Goal: Navigation & Orientation: Find specific page/section

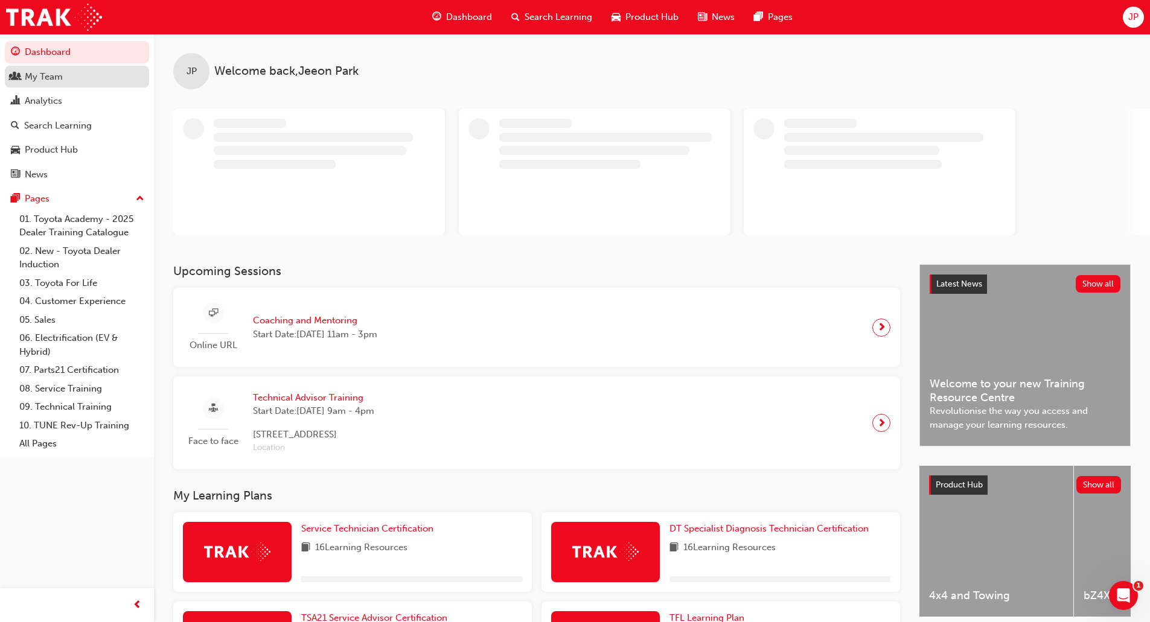
drag, startPoint x: 82, startPoint y: 78, endPoint x: 90, endPoint y: 80, distance: 8.1
click at [82, 78] on div "My Team" at bounding box center [77, 76] width 132 height 15
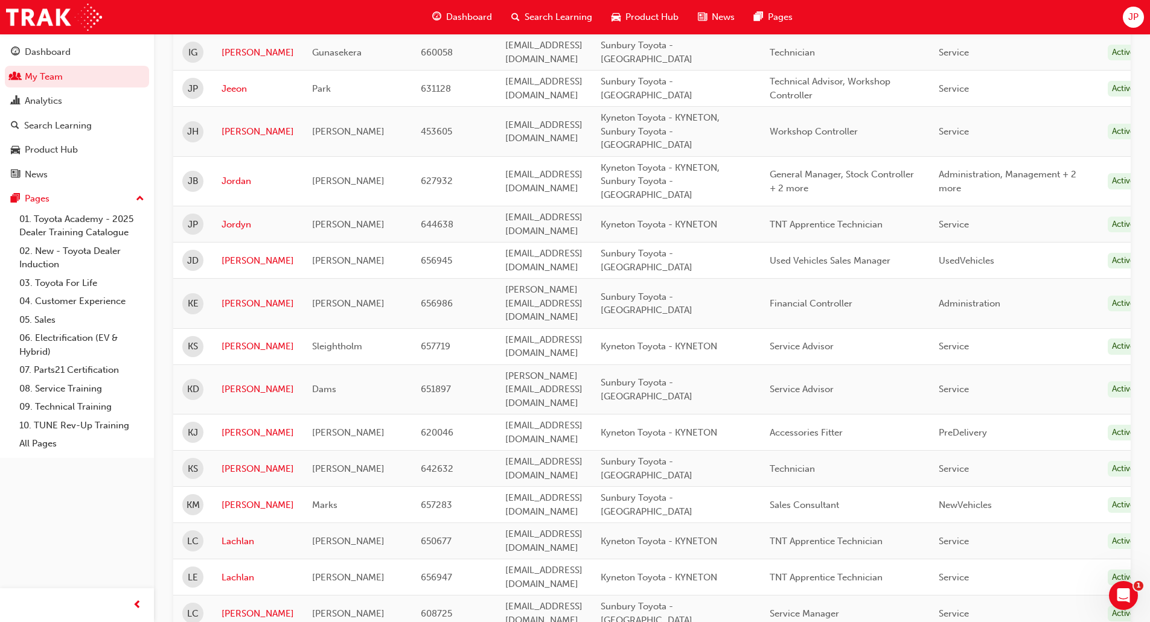
scroll to position [1268, 0]
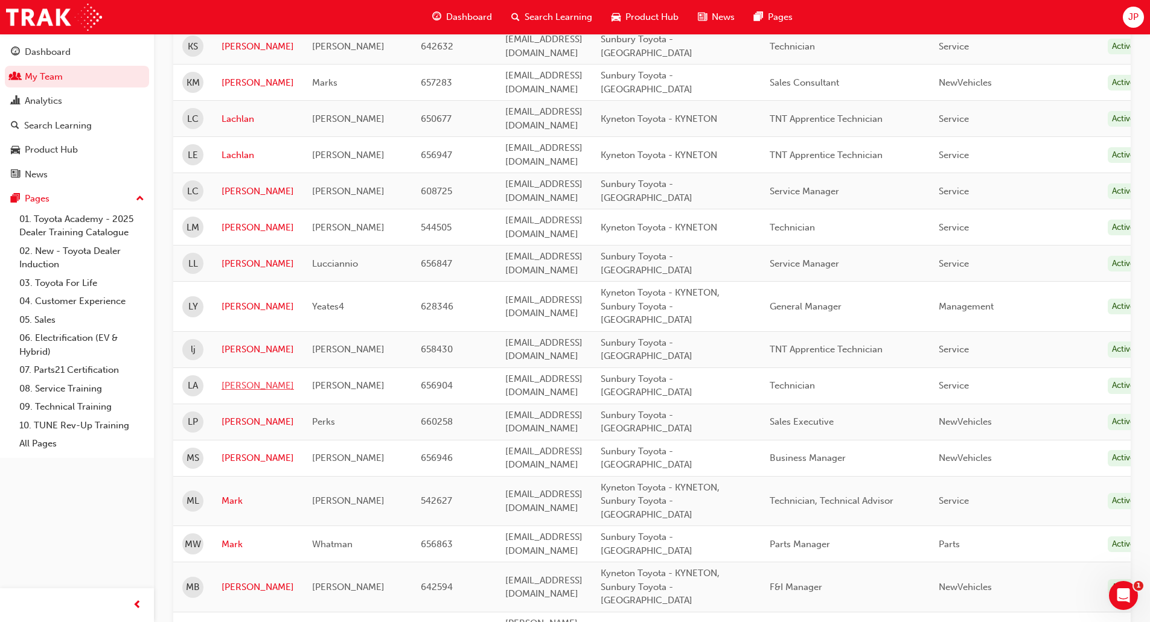
click at [234, 379] on link "[PERSON_NAME]" at bounding box center [258, 386] width 72 height 14
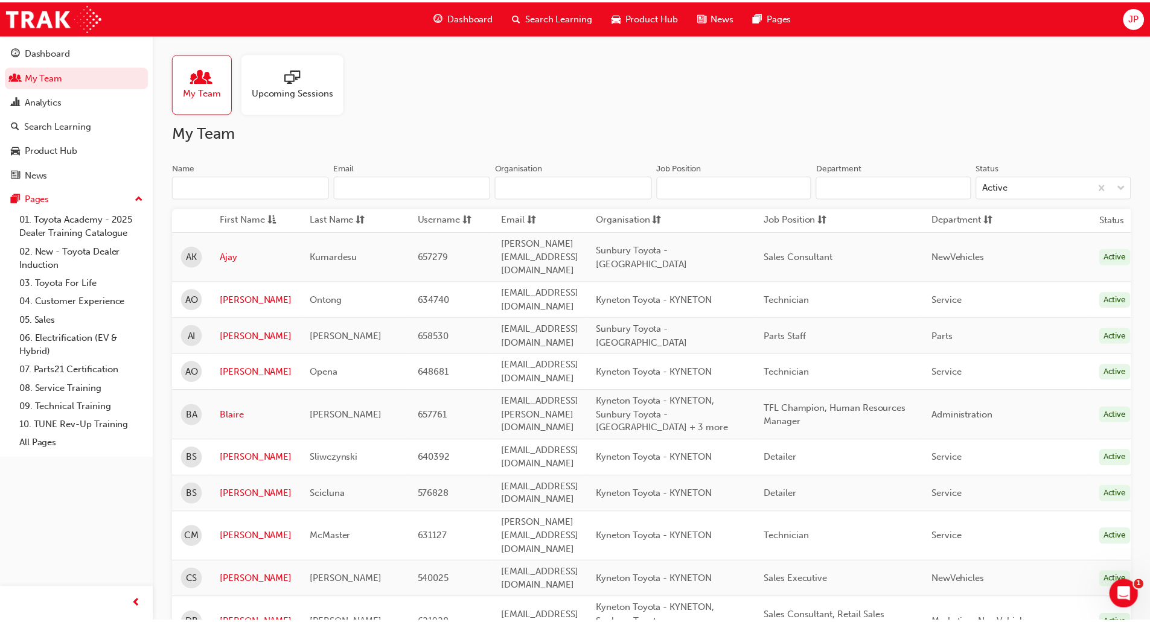
scroll to position [1268, 0]
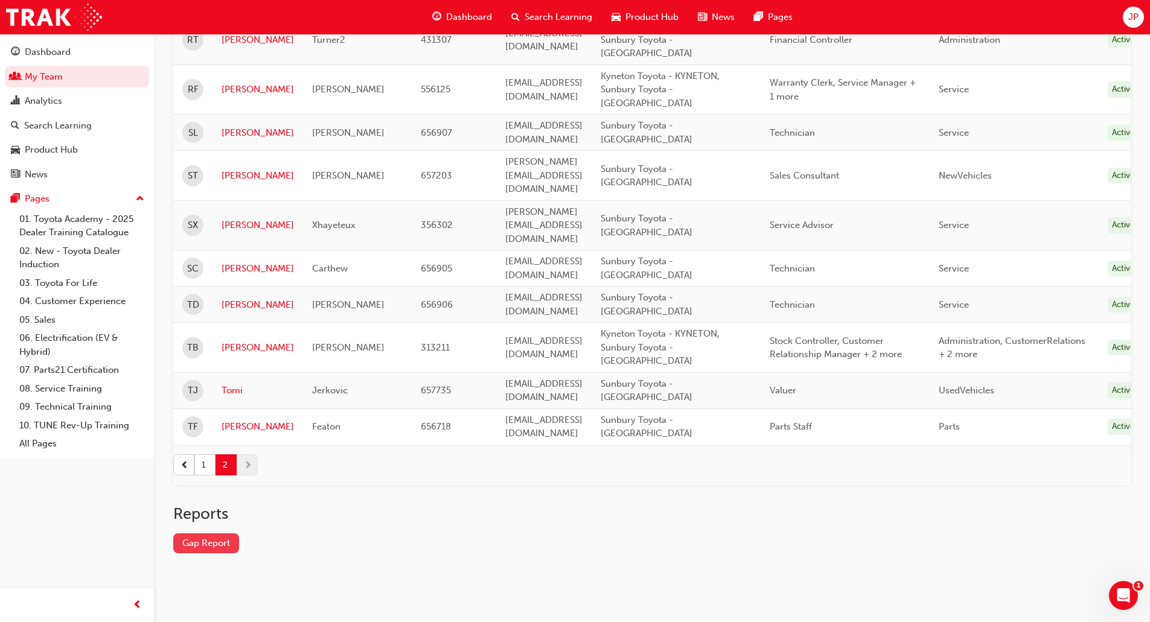
scroll to position [243, 0]
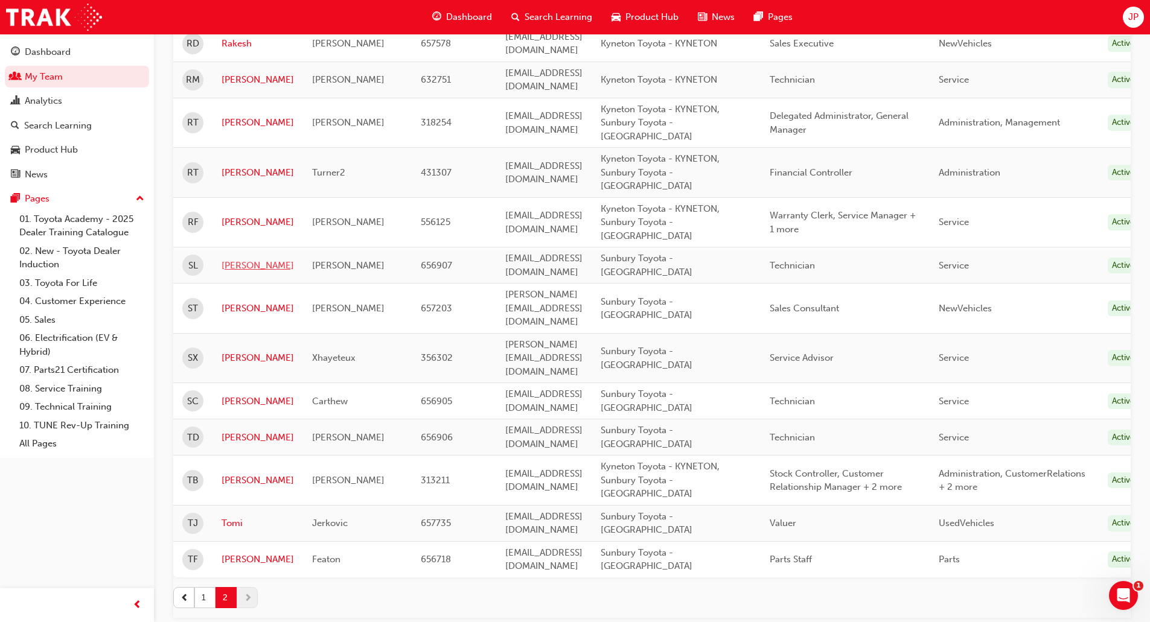
click at [234, 259] on link "[PERSON_NAME]" at bounding box center [258, 266] width 72 height 14
